Goal: Task Accomplishment & Management: Use online tool/utility

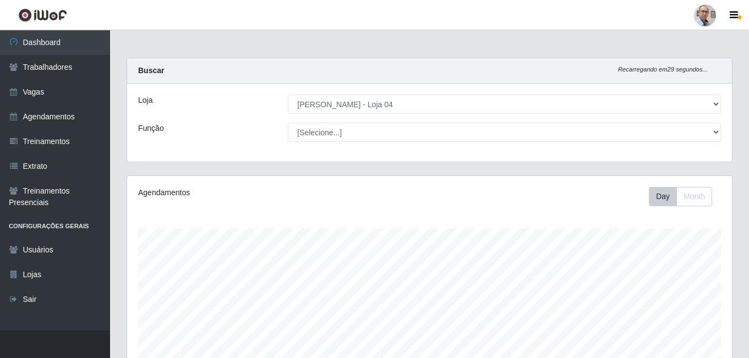
select select "251"
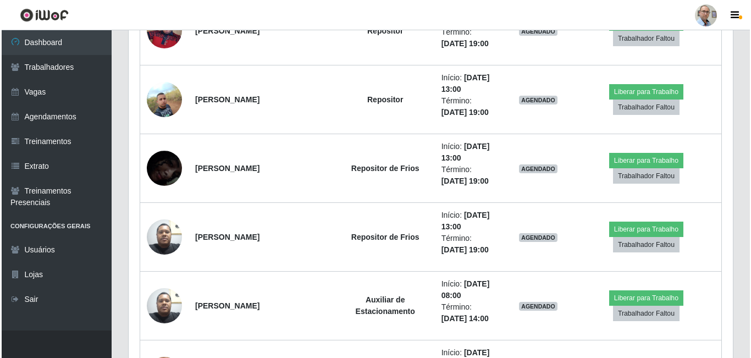
scroll to position [1937, 0]
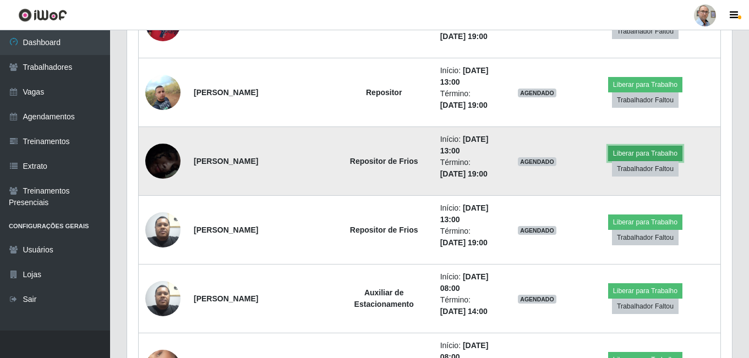
click at [608, 161] on button "Liberar para Trabalho" at bounding box center [645, 153] width 74 height 15
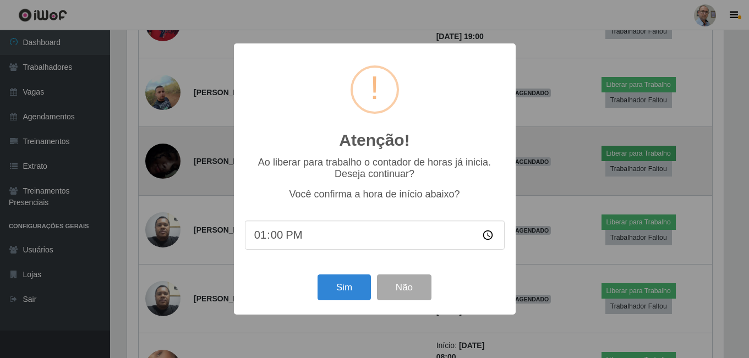
scroll to position [228, 599]
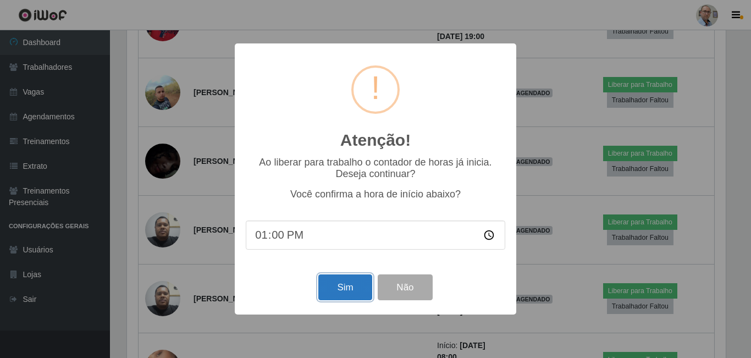
click at [339, 286] on button "Sim" at bounding box center [345, 288] width 53 height 26
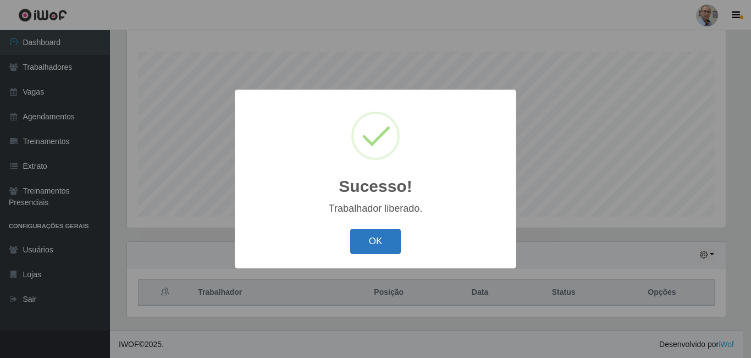
click at [391, 249] on button "OK" at bounding box center [375, 242] width 51 height 26
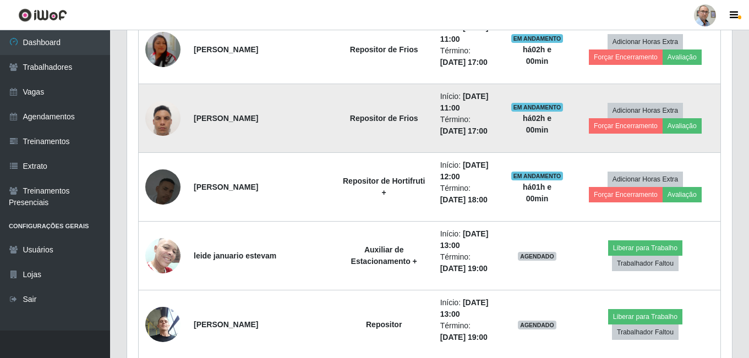
scroll to position [1387, 0]
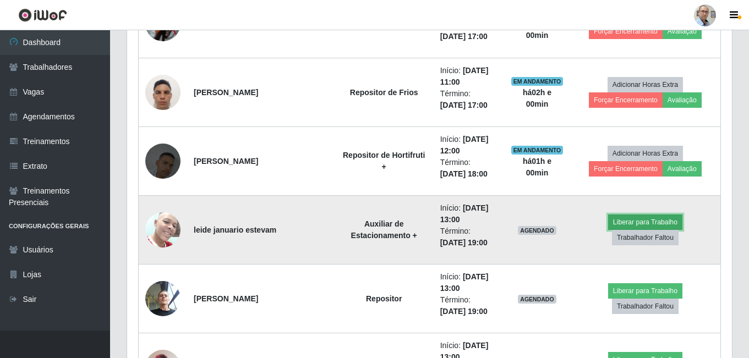
click at [608, 230] on button "Liberar para Trabalho" at bounding box center [645, 222] width 74 height 15
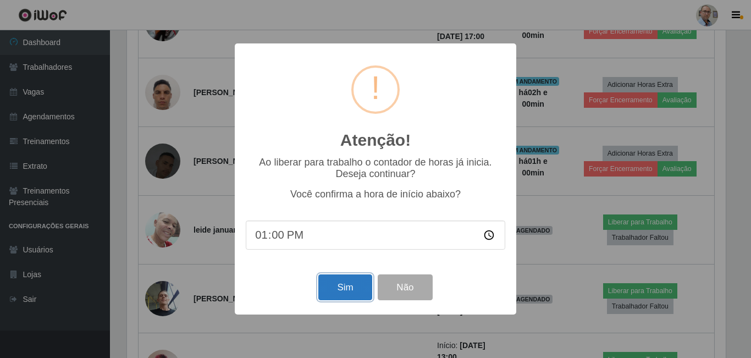
click at [344, 287] on button "Sim" at bounding box center [345, 288] width 53 height 26
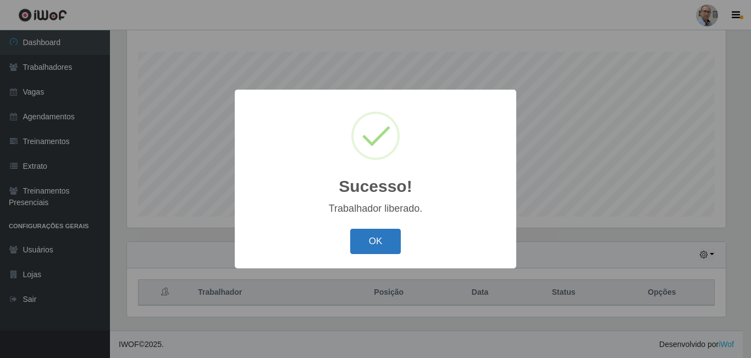
click at [369, 244] on button "OK" at bounding box center [375, 242] width 51 height 26
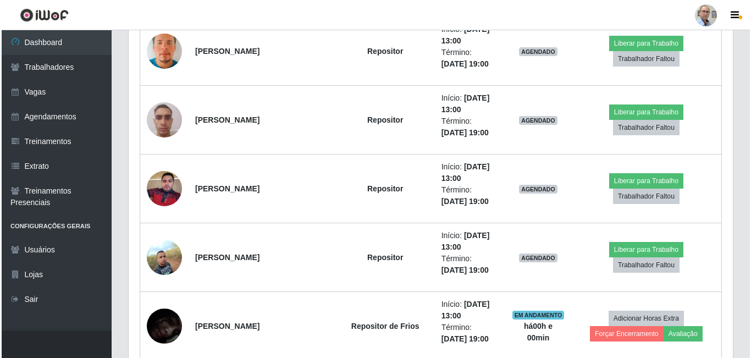
scroll to position [1827, 0]
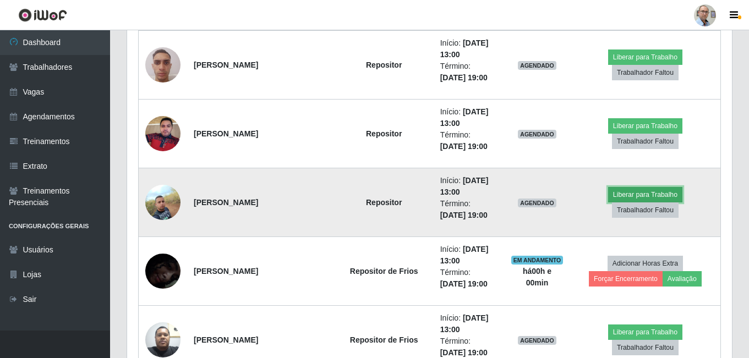
click at [611, 202] on button "Liberar para Trabalho" at bounding box center [645, 194] width 74 height 15
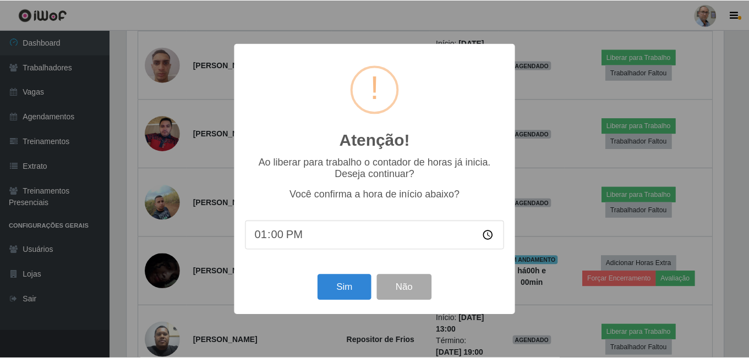
scroll to position [228, 599]
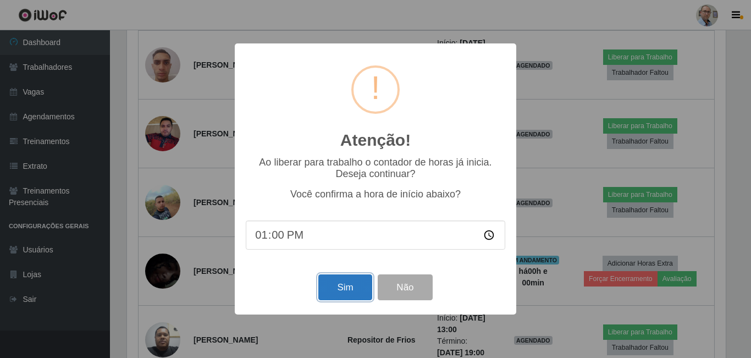
click at [357, 293] on button "Sim" at bounding box center [345, 288] width 53 height 26
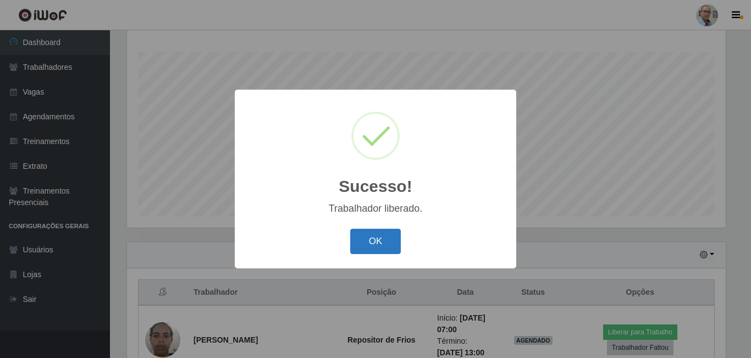
click at [382, 246] on button "OK" at bounding box center [375, 242] width 51 height 26
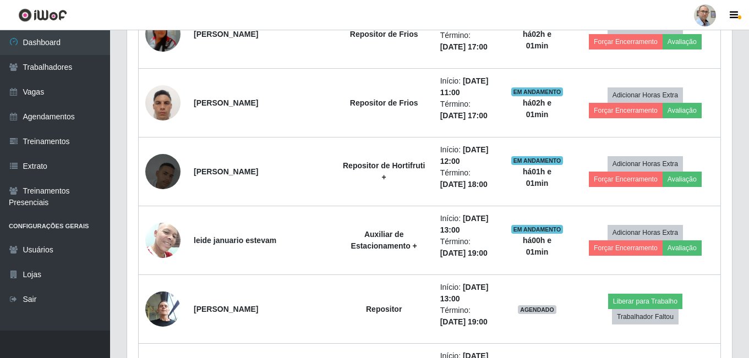
scroll to position [1442, 0]
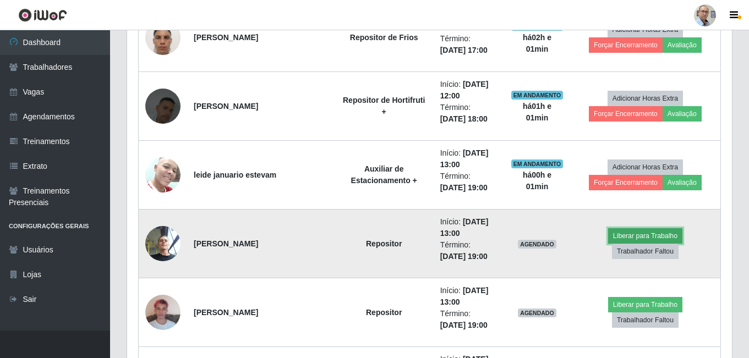
click at [608, 244] on button "Liberar para Trabalho" at bounding box center [645, 235] width 74 height 15
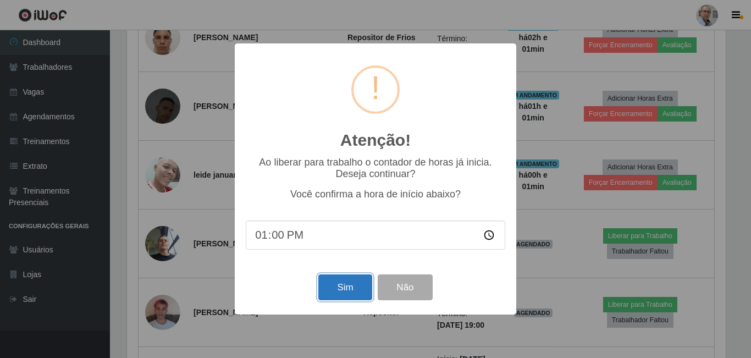
click at [341, 297] on button "Sim" at bounding box center [345, 288] width 53 height 26
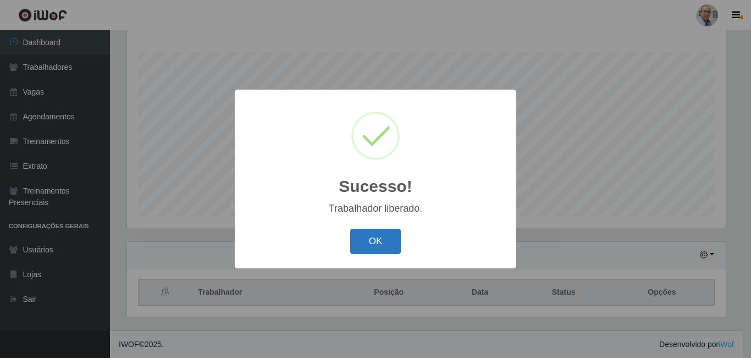
click at [379, 245] on button "OK" at bounding box center [375, 242] width 51 height 26
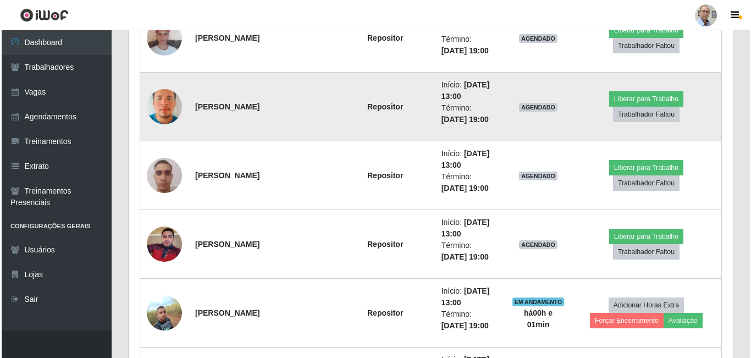
scroll to position [1717, 0]
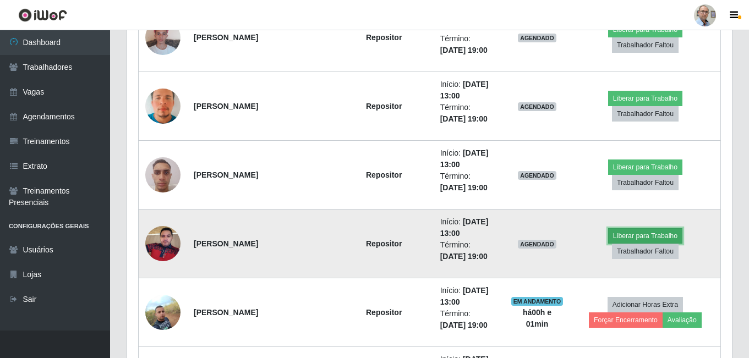
click at [614, 243] on button "Liberar para Trabalho" at bounding box center [645, 235] width 74 height 15
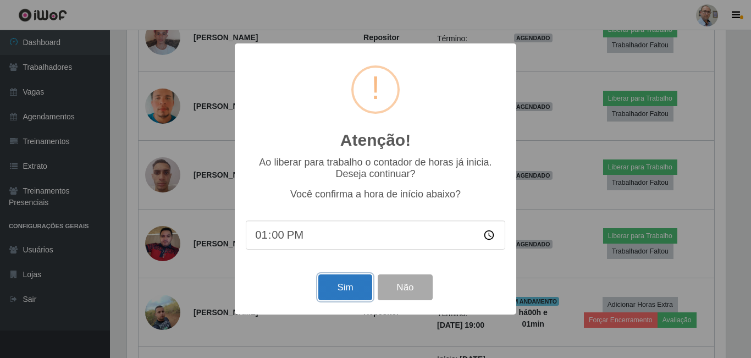
click at [347, 283] on button "Sim" at bounding box center [345, 288] width 53 height 26
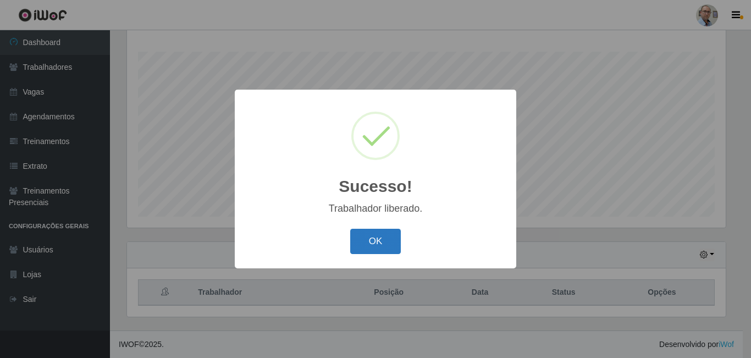
click at [382, 246] on button "OK" at bounding box center [375, 242] width 51 height 26
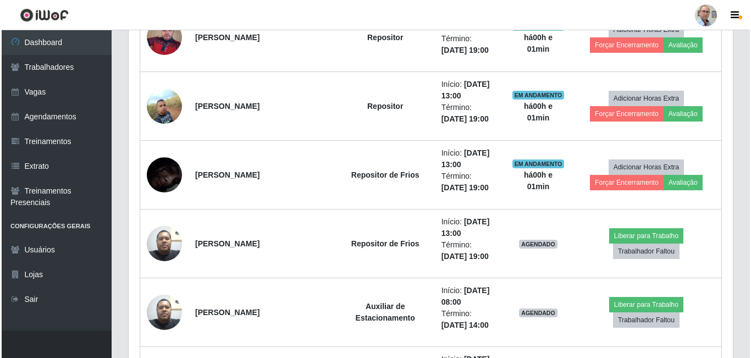
scroll to position [1937, 0]
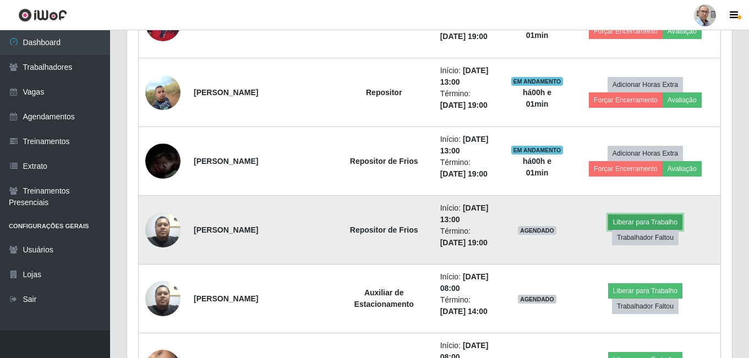
click at [608, 229] on button "Liberar para Trabalho" at bounding box center [645, 222] width 74 height 15
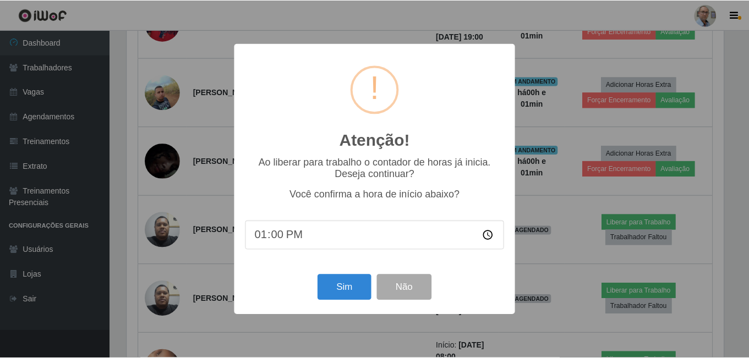
scroll to position [228, 599]
click at [341, 284] on button "Sim" at bounding box center [345, 288] width 53 height 26
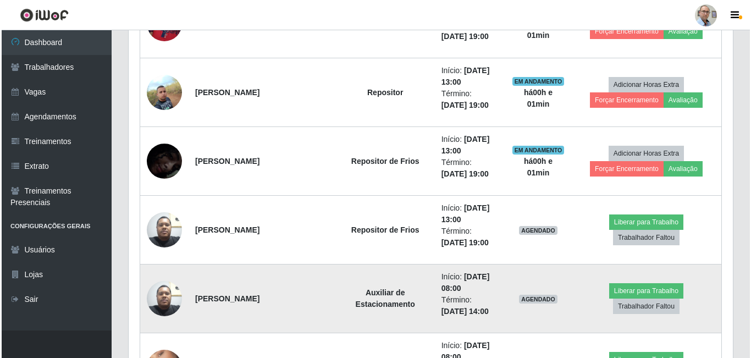
scroll to position [177, 0]
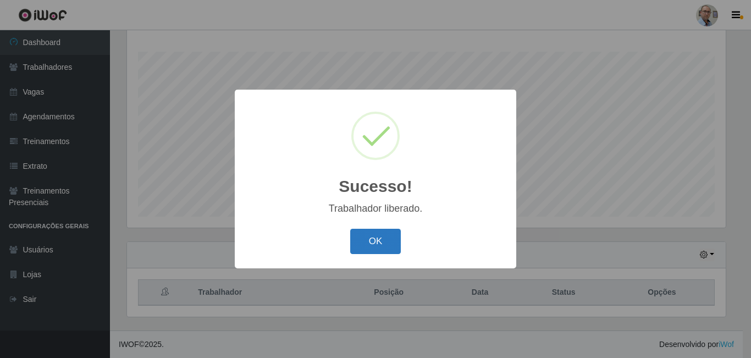
click at [371, 249] on button "OK" at bounding box center [375, 242] width 51 height 26
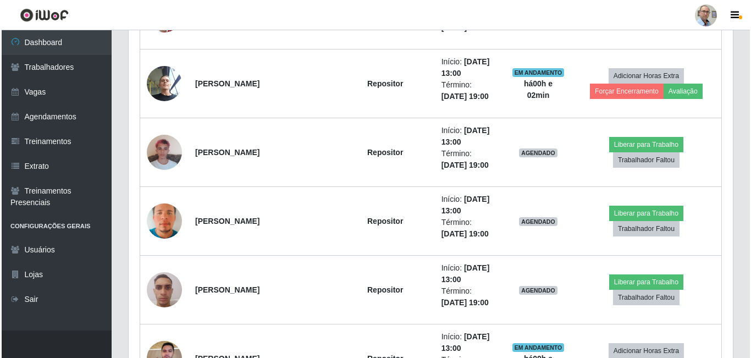
scroll to position [1607, 0]
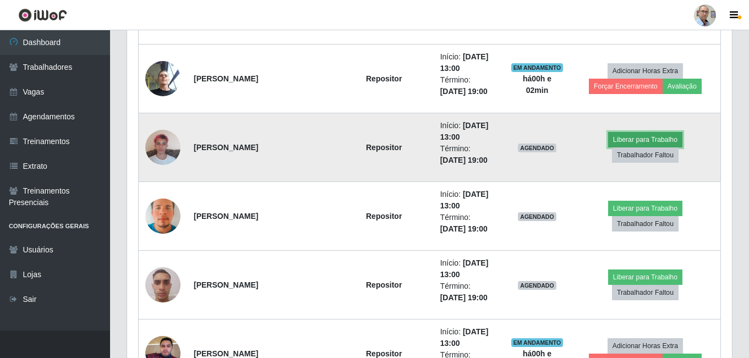
click at [608, 145] on button "Liberar para Trabalho" at bounding box center [645, 139] width 74 height 15
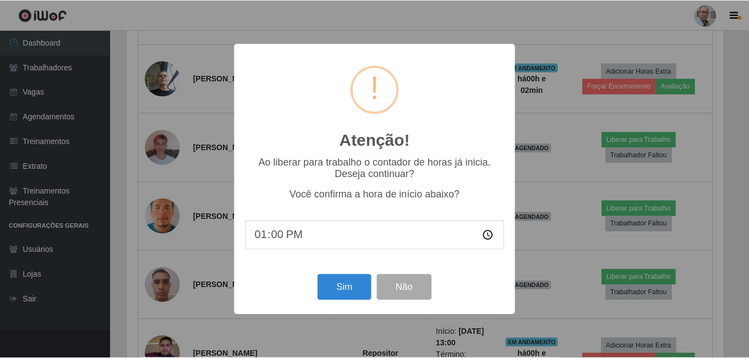
scroll to position [228, 599]
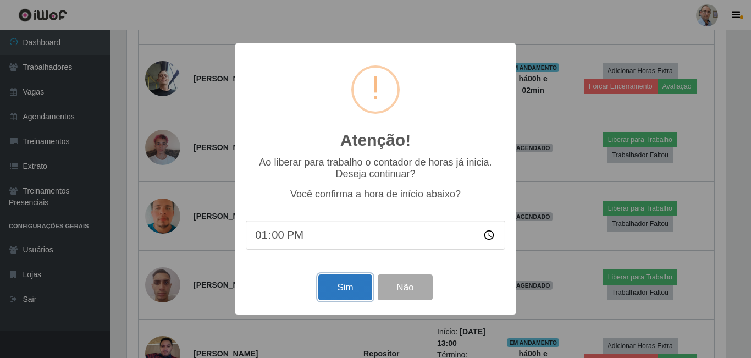
click at [345, 287] on button "Sim" at bounding box center [345, 288] width 53 height 26
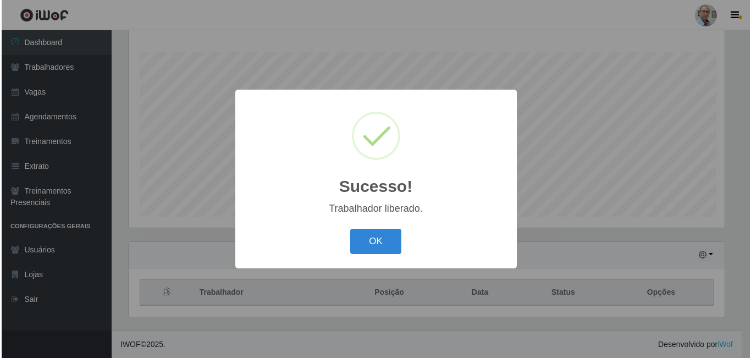
scroll to position [177, 0]
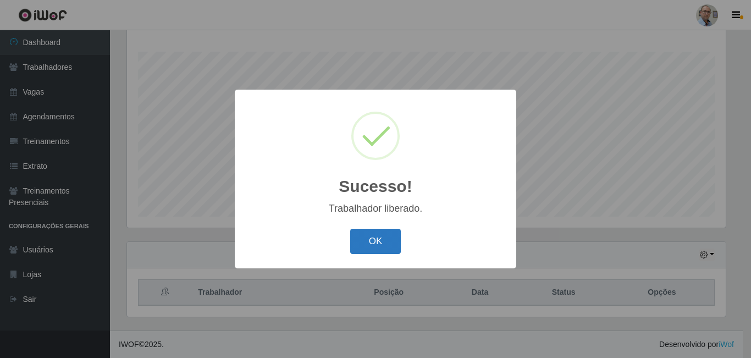
click at [372, 241] on button "OK" at bounding box center [375, 242] width 51 height 26
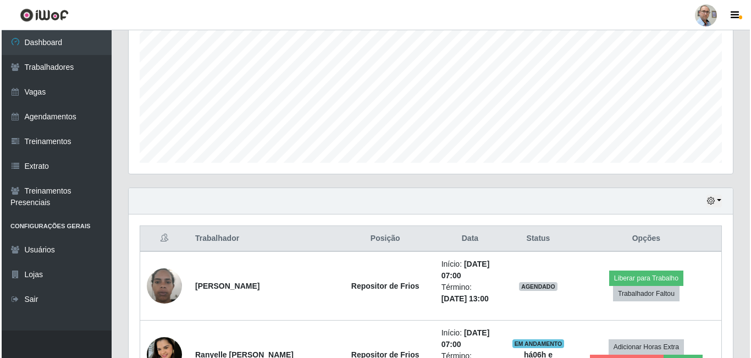
scroll to position [232, 0]
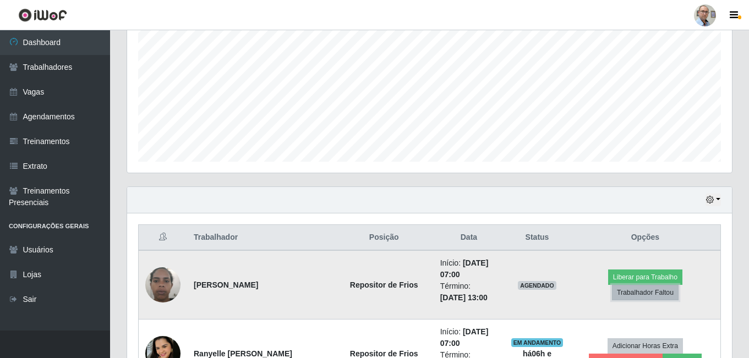
click at [678, 287] on button "Trabalhador Faltou" at bounding box center [645, 292] width 67 height 15
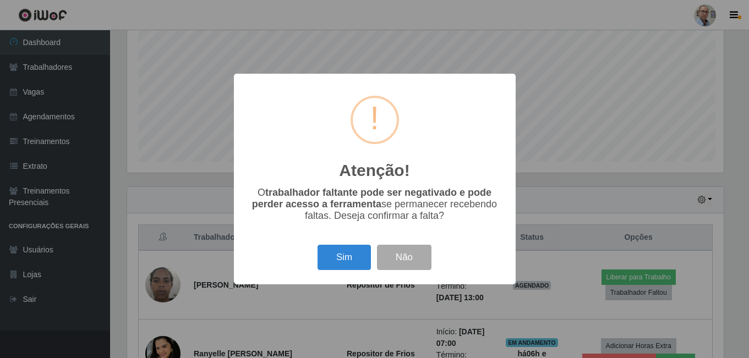
scroll to position [228, 599]
click at [334, 262] on button "Sim" at bounding box center [345, 258] width 53 height 26
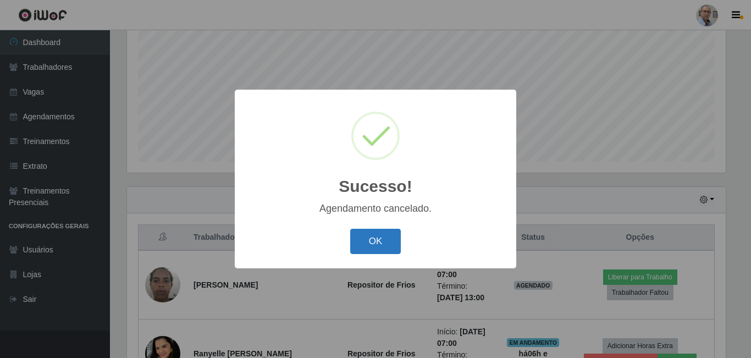
click at [366, 244] on button "OK" at bounding box center [375, 242] width 51 height 26
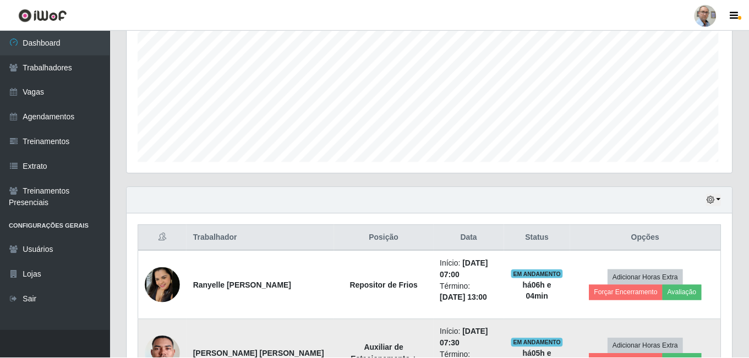
scroll to position [228, 605]
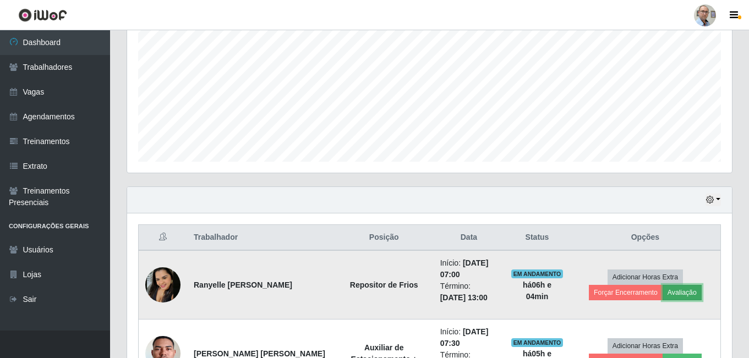
click at [675, 294] on button "Avaliação" at bounding box center [681, 292] width 39 height 15
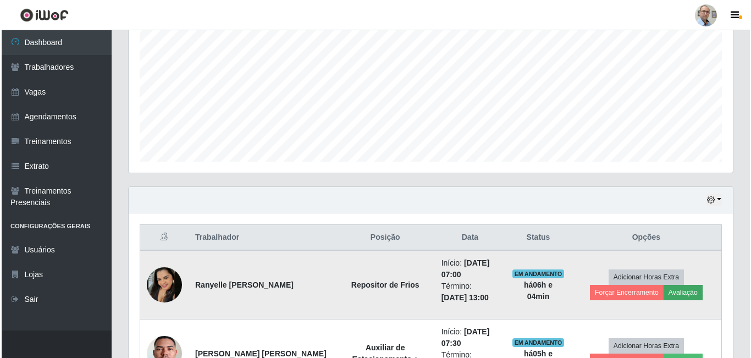
scroll to position [228, 599]
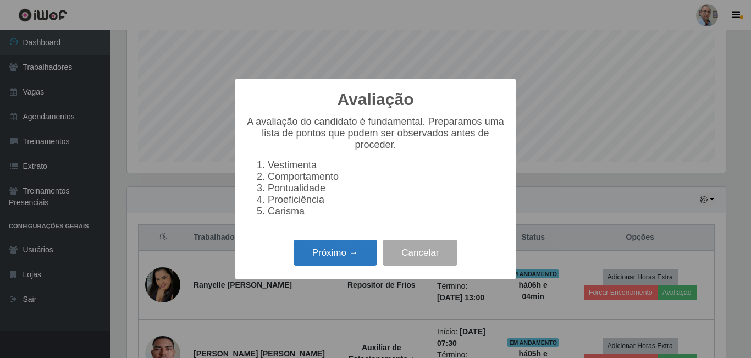
click at [336, 260] on button "Próximo →" at bounding box center [336, 253] width 84 height 26
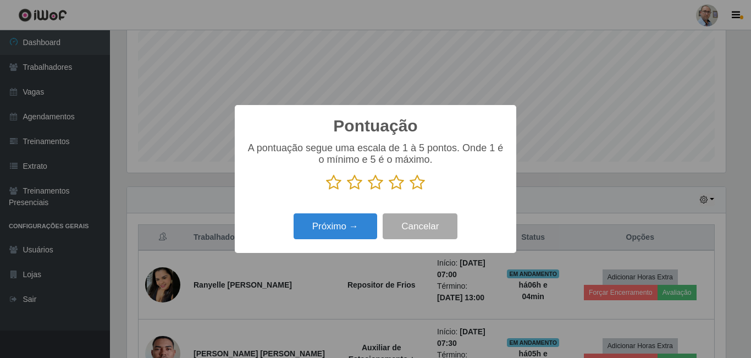
click at [421, 186] on icon at bounding box center [417, 182] width 15 height 17
click at [410, 191] on input "radio" at bounding box center [410, 191] width 0 height 0
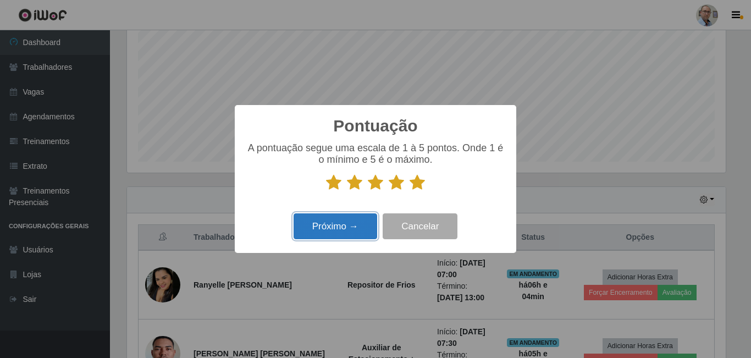
click at [350, 232] on button "Próximo →" at bounding box center [336, 226] width 84 height 26
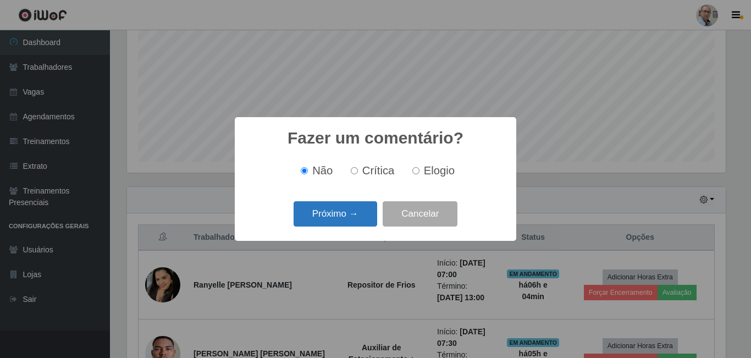
click at [349, 217] on button "Próximo →" at bounding box center [336, 214] width 84 height 26
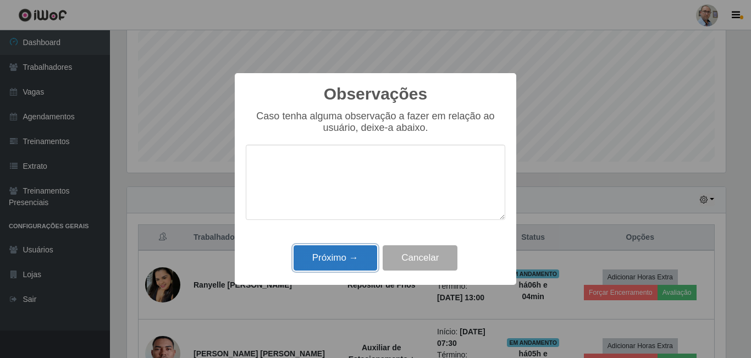
click at [360, 264] on button "Próximo →" at bounding box center [336, 258] width 84 height 26
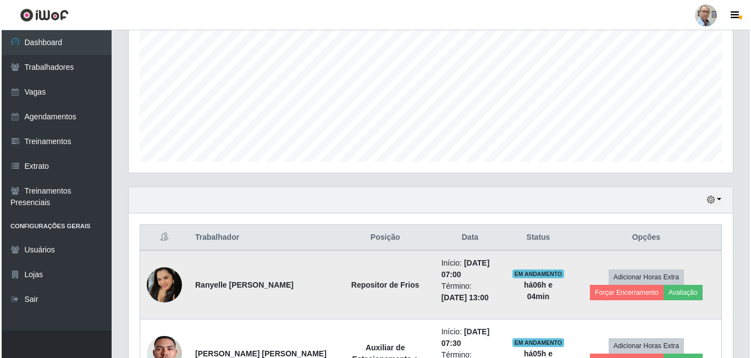
scroll to position [228, 605]
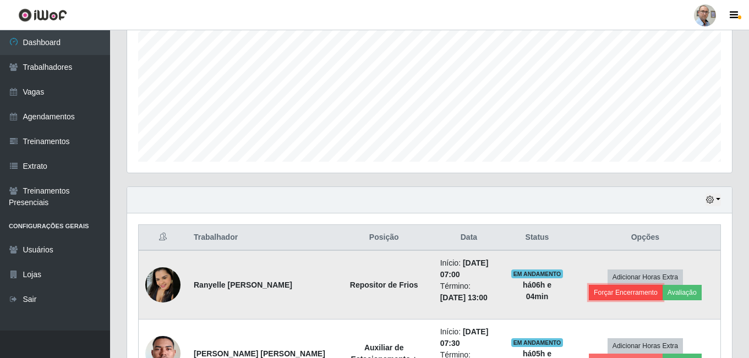
click at [626, 293] on button "Forçar Encerramento" at bounding box center [626, 292] width 74 height 15
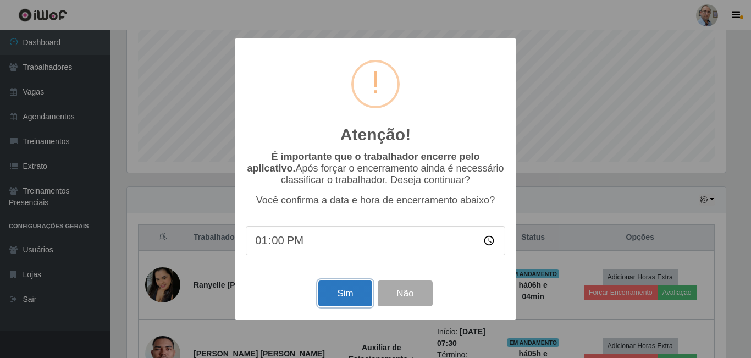
click at [345, 297] on button "Sim" at bounding box center [345, 294] width 53 height 26
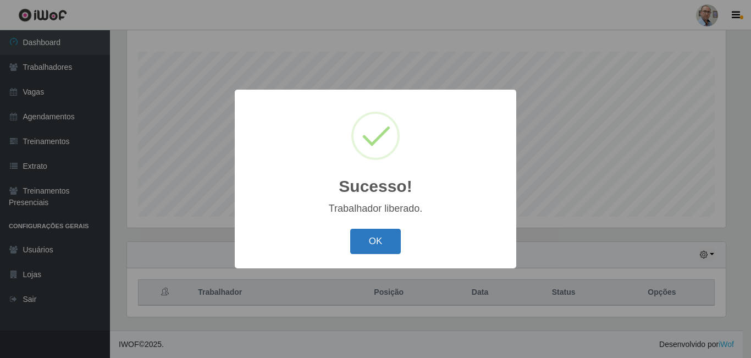
click at [363, 250] on button "OK" at bounding box center [375, 242] width 51 height 26
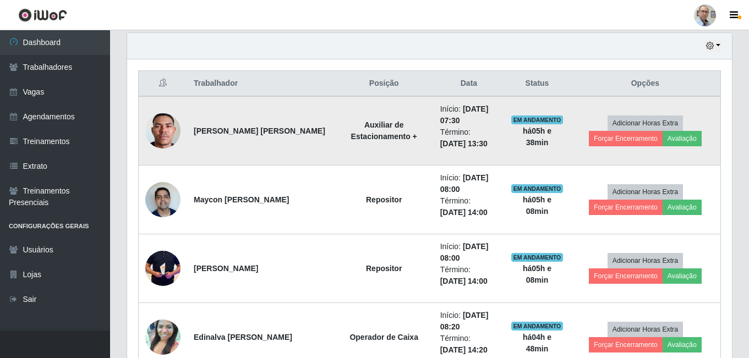
scroll to position [397, 0]
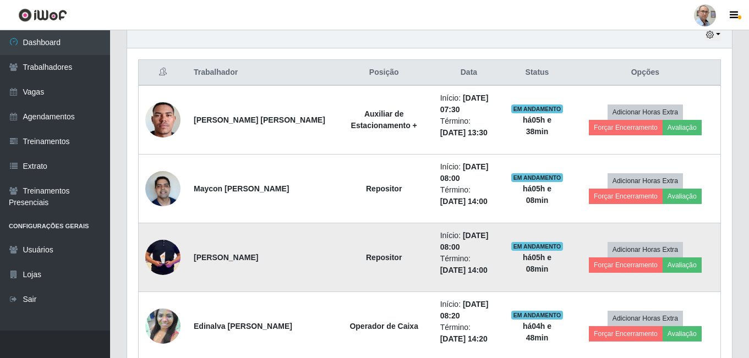
click at [152, 259] on img at bounding box center [162, 258] width 35 height 74
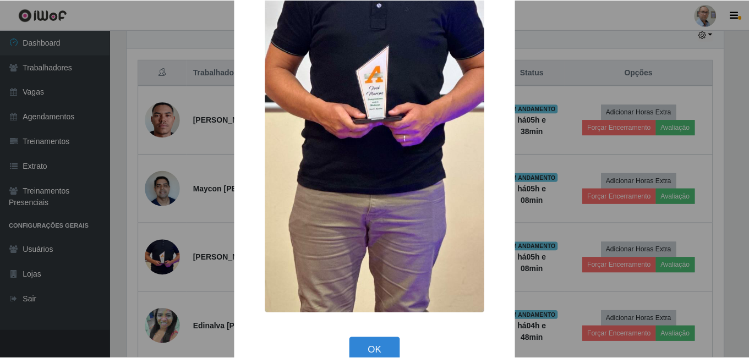
scroll to position [201, 0]
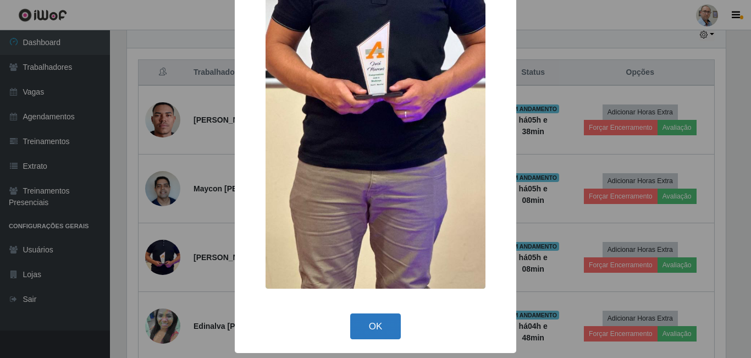
click at [376, 325] on button "OK" at bounding box center [375, 327] width 51 height 26
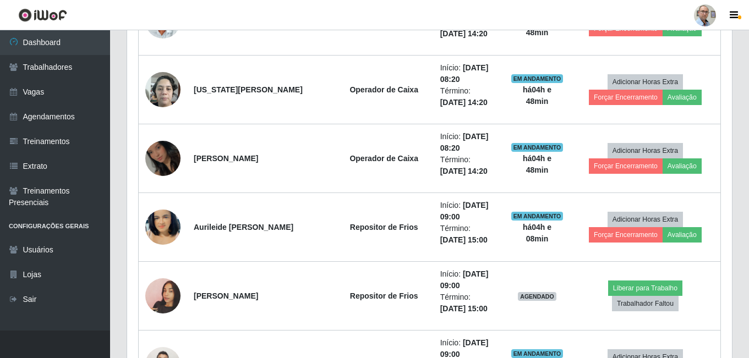
scroll to position [837, 0]
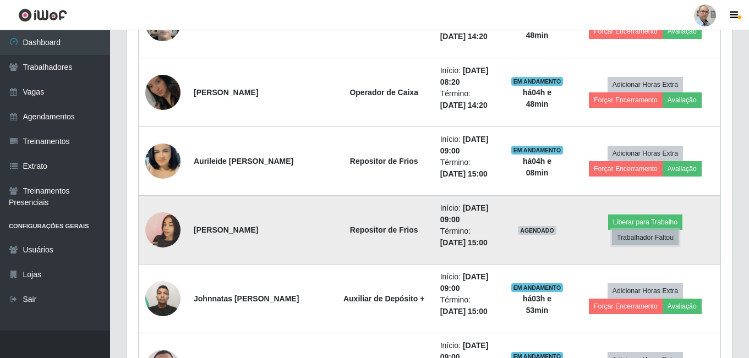
click at [677, 230] on button "Trabalhador Faltou" at bounding box center [645, 237] width 67 height 15
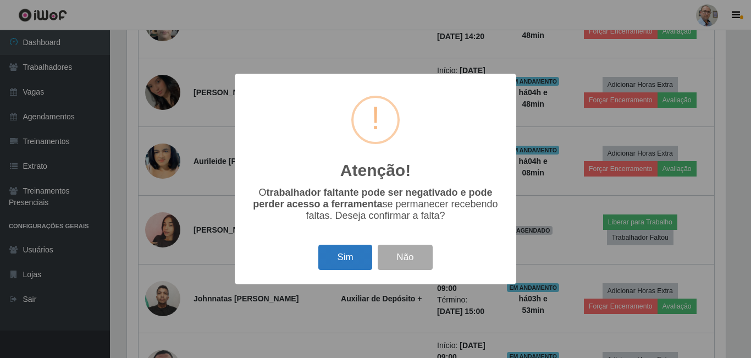
click at [344, 262] on button "Sim" at bounding box center [345, 258] width 53 height 26
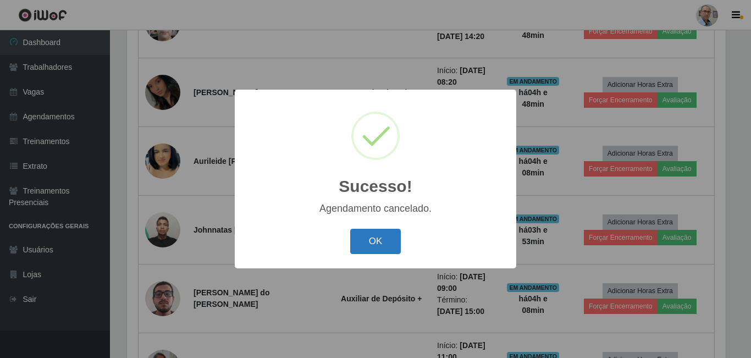
click at [378, 237] on button "OK" at bounding box center [375, 242] width 51 height 26
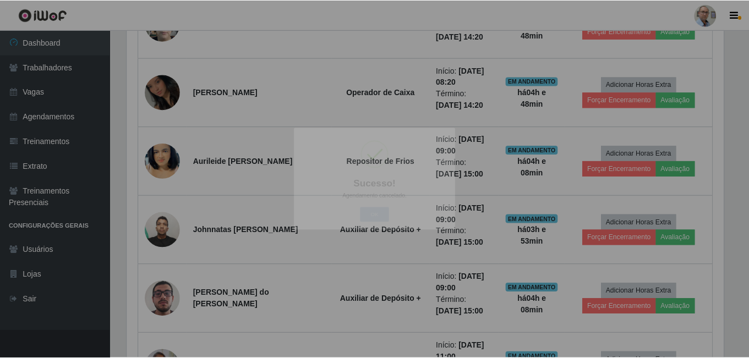
scroll to position [228, 605]
